Goal: Task Accomplishment & Management: Complete application form

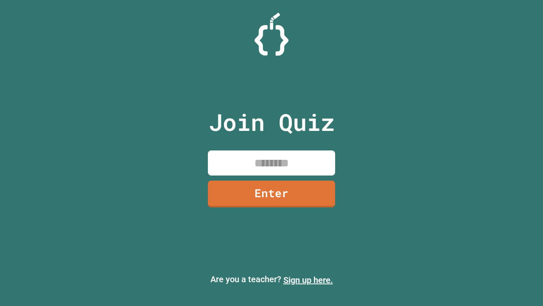
click at [308, 280] on link "Sign up here." at bounding box center [309, 280] width 50 height 10
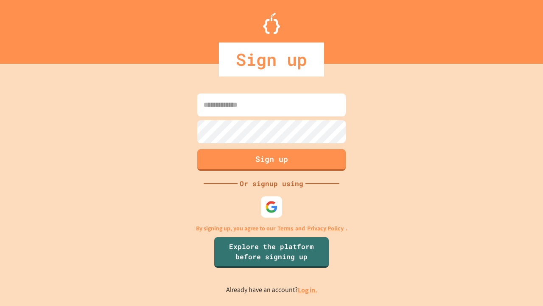
click at [308, 289] on link "Log in." at bounding box center [308, 289] width 20 height 9
